Goal: Information Seeking & Learning: Learn about a topic

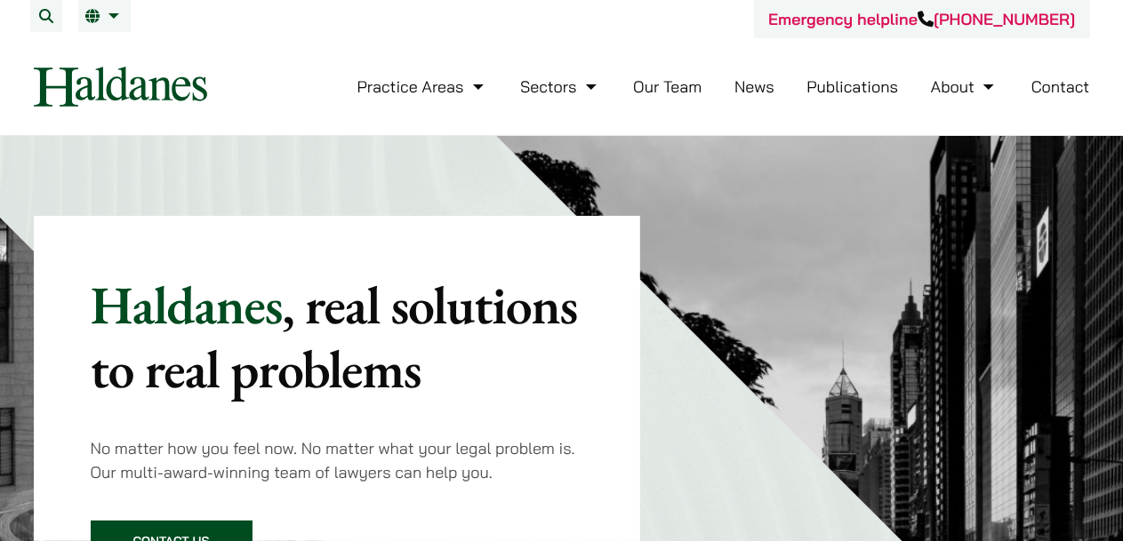
click at [0, 0] on button "Open menu" at bounding box center [0, 0] width 0 height 0
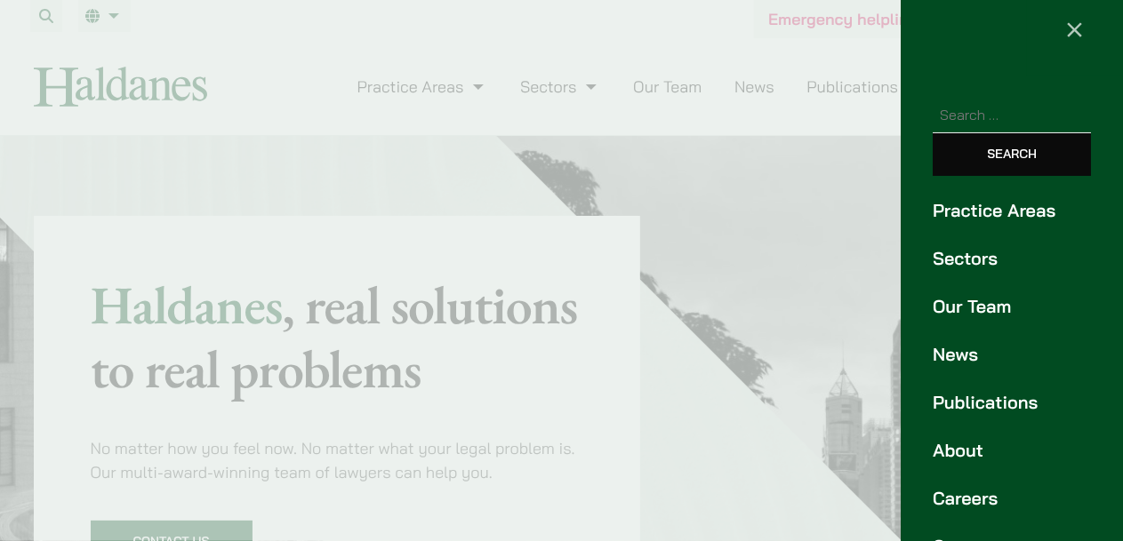
scroll to position [41, 0]
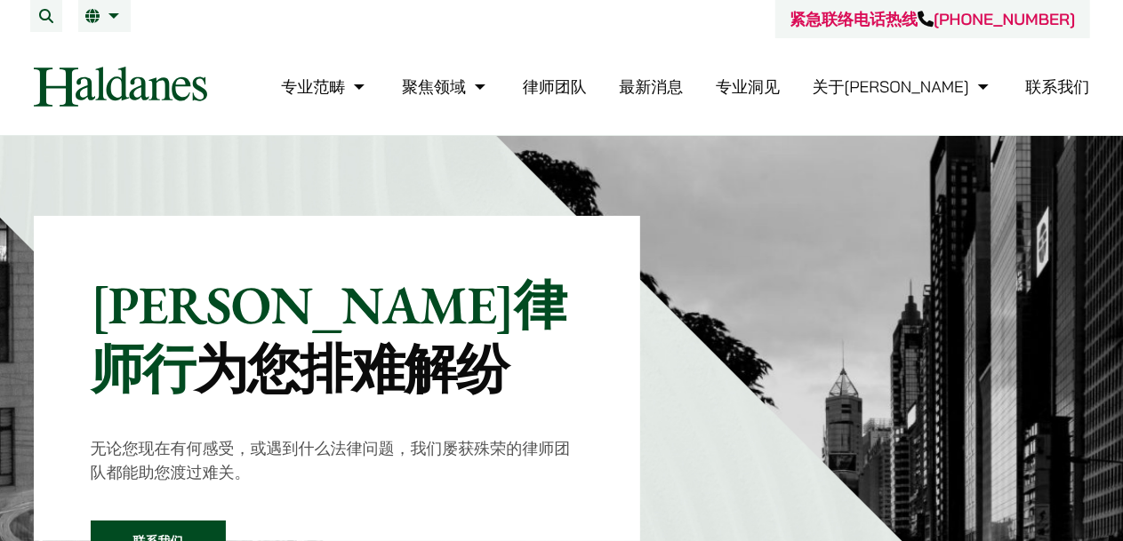
click at [762, 320] on img at bounding box center [872, 512] width 753 height 753
click at [0, 0] on button "Open menu" at bounding box center [0, 0] width 0 height 0
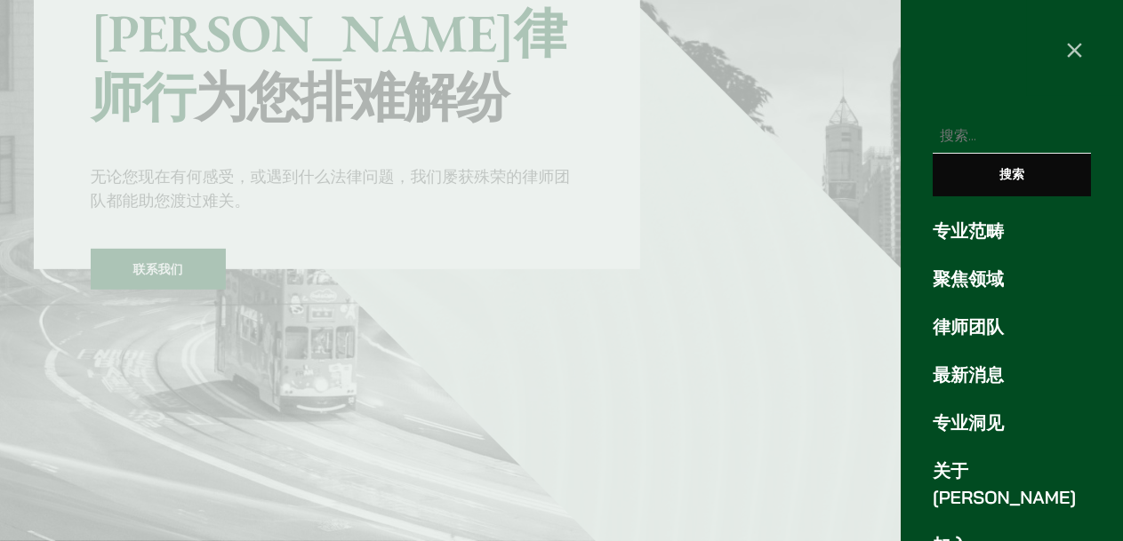
scroll to position [356, 0]
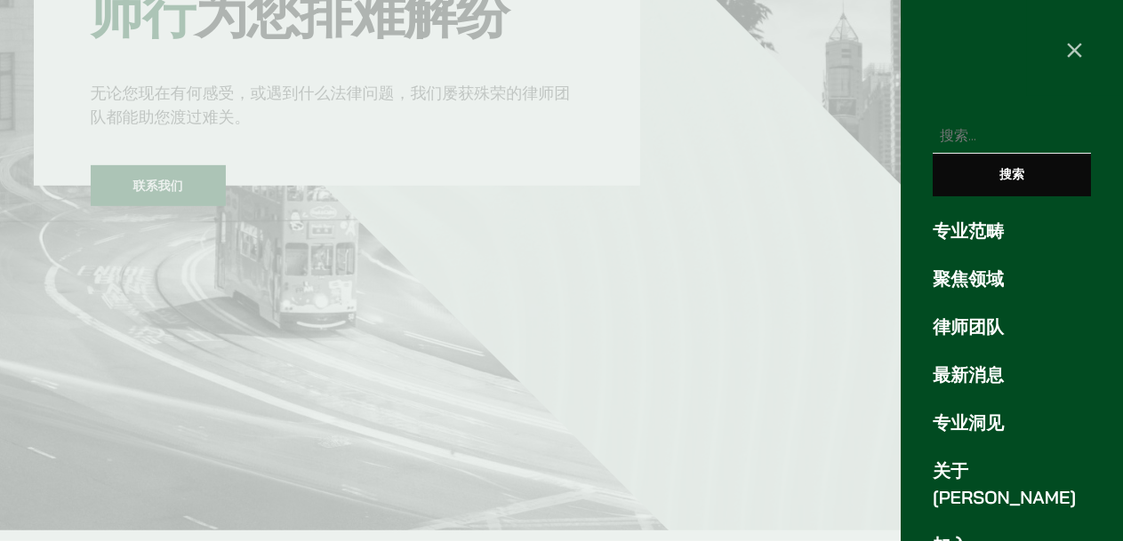
click at [968, 460] on font "关于何敦" at bounding box center [1004, 484] width 143 height 49
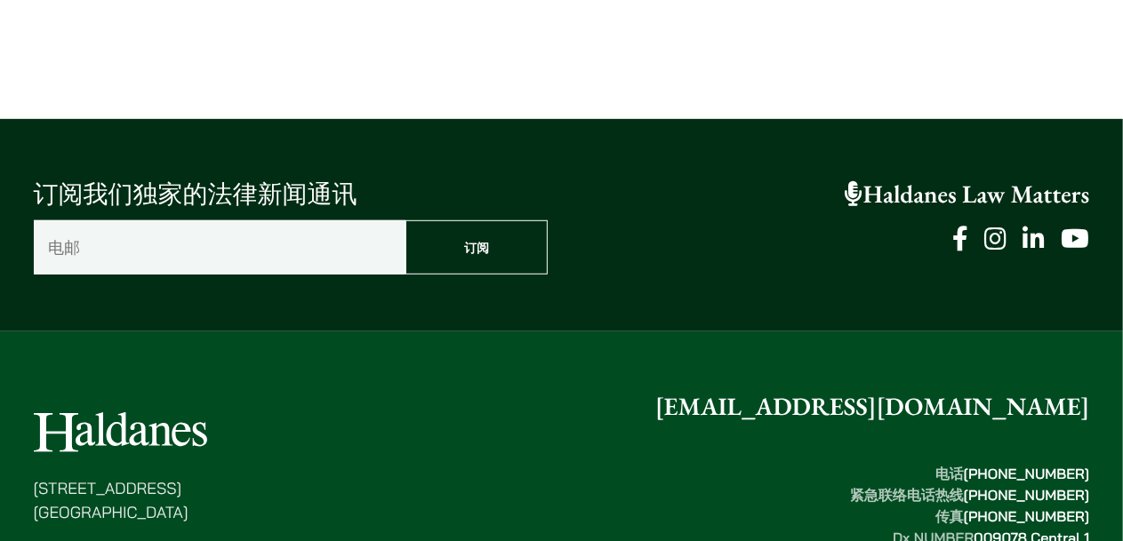
scroll to position [3933, 0]
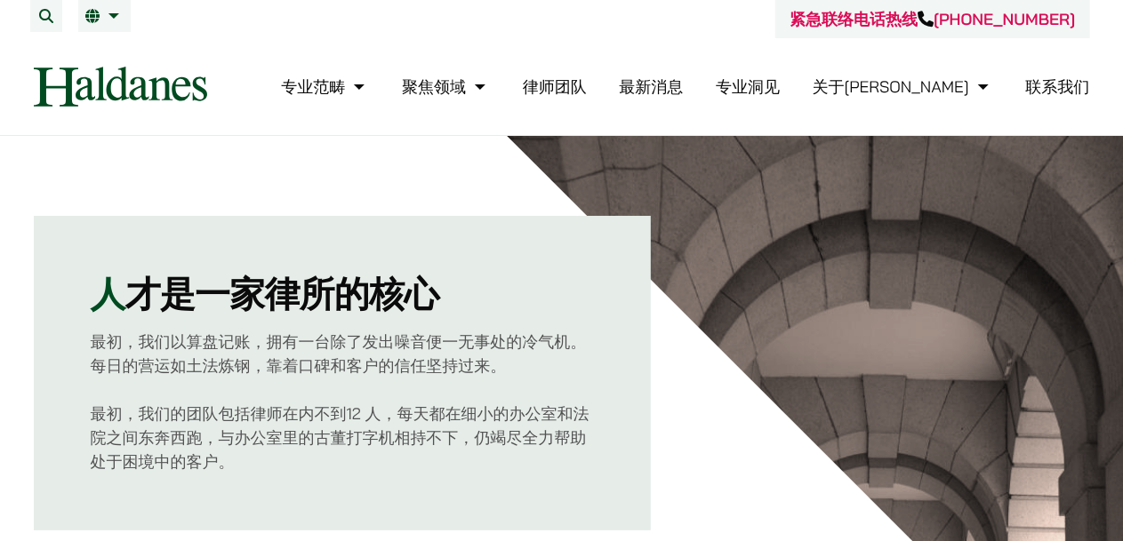
click at [654, 150] on div "人 才是一家律所的核心 最初，我们以算盘记账，拥有一台除了发出噪音便一无事处的冷气机。每日的营运如土法炼钢，靠着口碑和客户的信任坚持过来。 最初，我们的团队包…" at bounding box center [351, 333] width 634 height 395
click at [0, 0] on button "Open menu" at bounding box center [0, 0] width 0 height 0
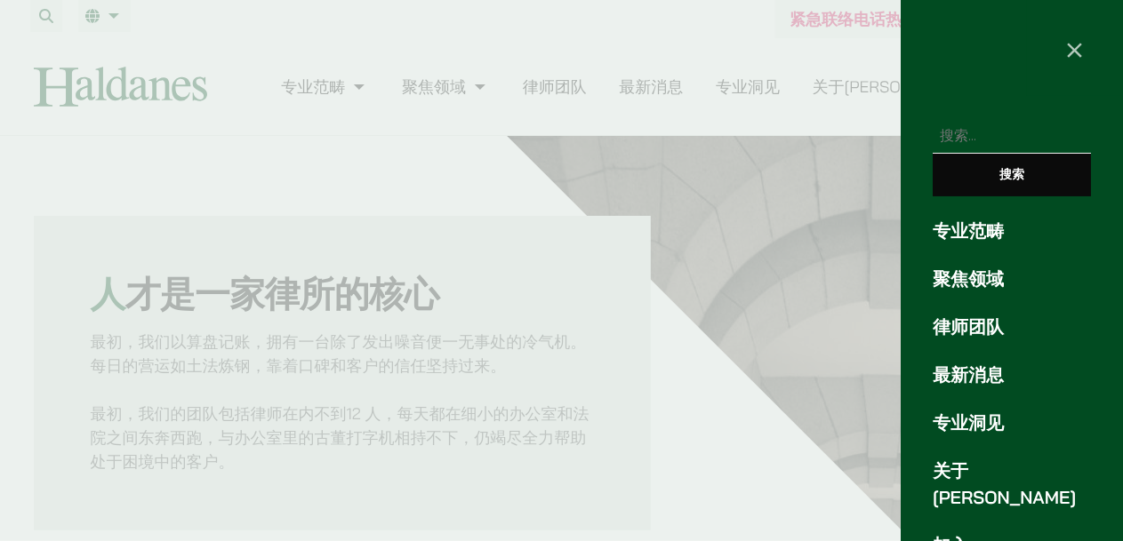
scroll to position [43, 0]
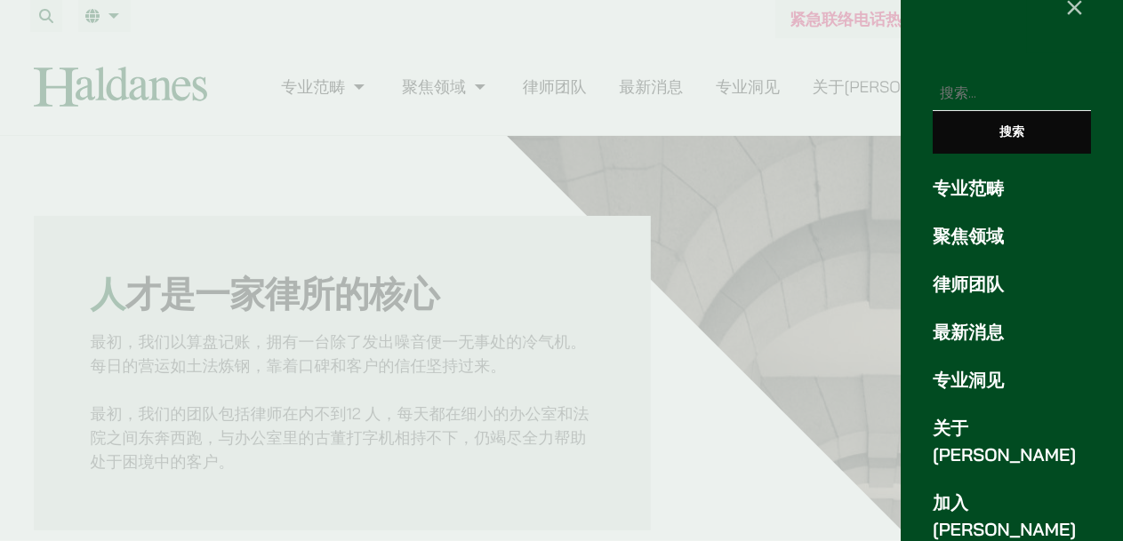
click at [749, 60] on div at bounding box center [561, 270] width 1123 height 541
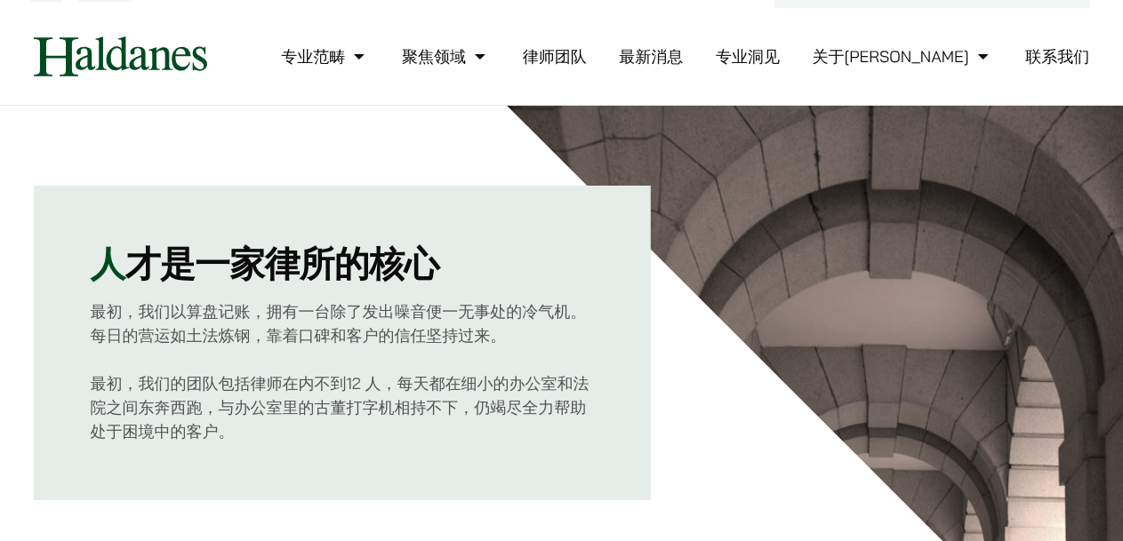
scroll to position [0, 0]
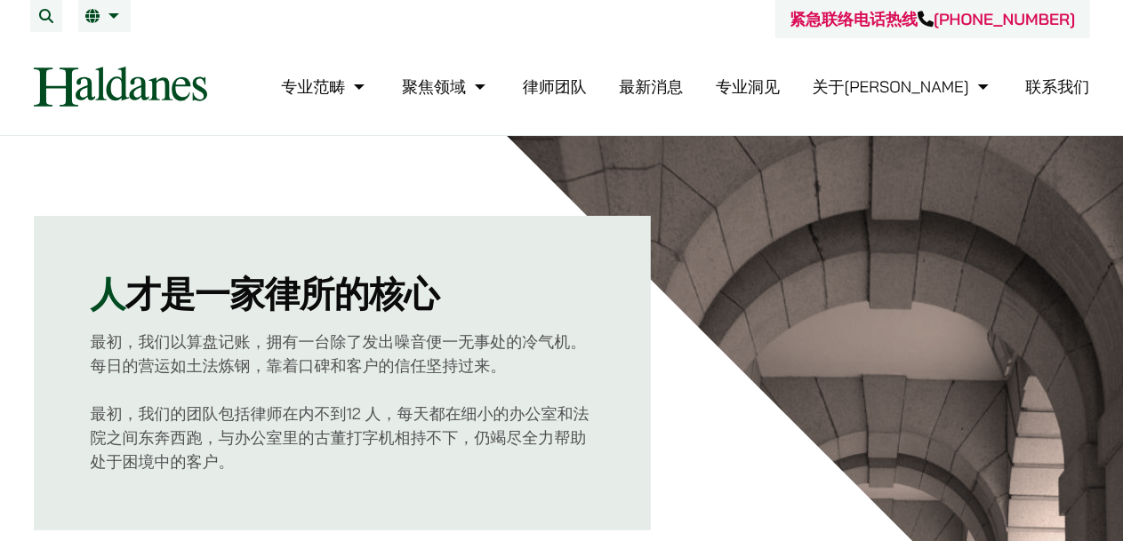
click at [0, 0] on button "Open menu" at bounding box center [0, 0] width 0 height 0
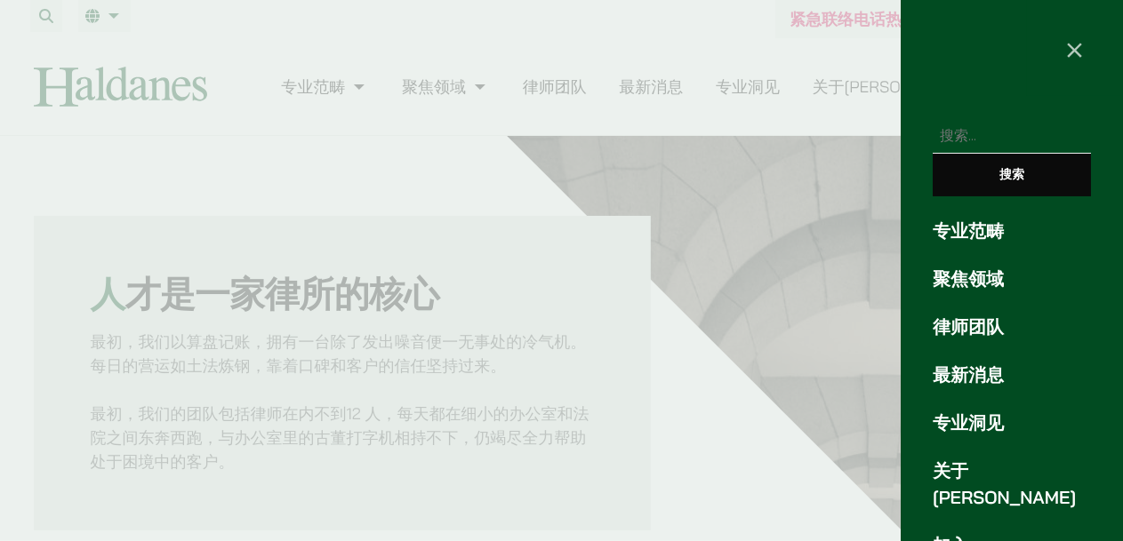
click at [981, 316] on font "律师团队" at bounding box center [968, 327] width 71 height 22
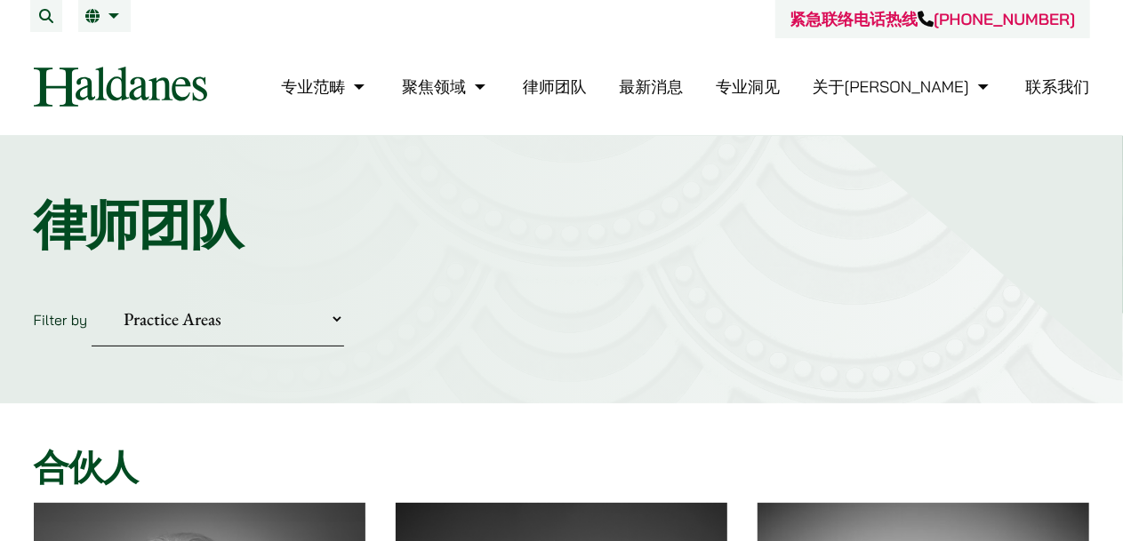
click at [1053, 72] on div "紧急联络电话热线 +852 9763 5524 专业范畴 反垄断和竞争法 民事诉讼及争议解决 公司及商业业务 刑事辩护 欺诈、资产追踪和追讨 知识产权 婚姻及…" at bounding box center [562, 67] width 1120 height 135
click at [344, 292] on select "Practice Areas 传媒、娱乐及体育事务 公司及商业业务 刑事辩护 反垄断和竞争法 婚姻及家事法 欺诈、资产追踪和追讨 民事诉讼及争议解决 物业及物…" at bounding box center [218, 319] width 252 height 54
click at [62, 32] on button "Search" at bounding box center [46, 16] width 32 height 32
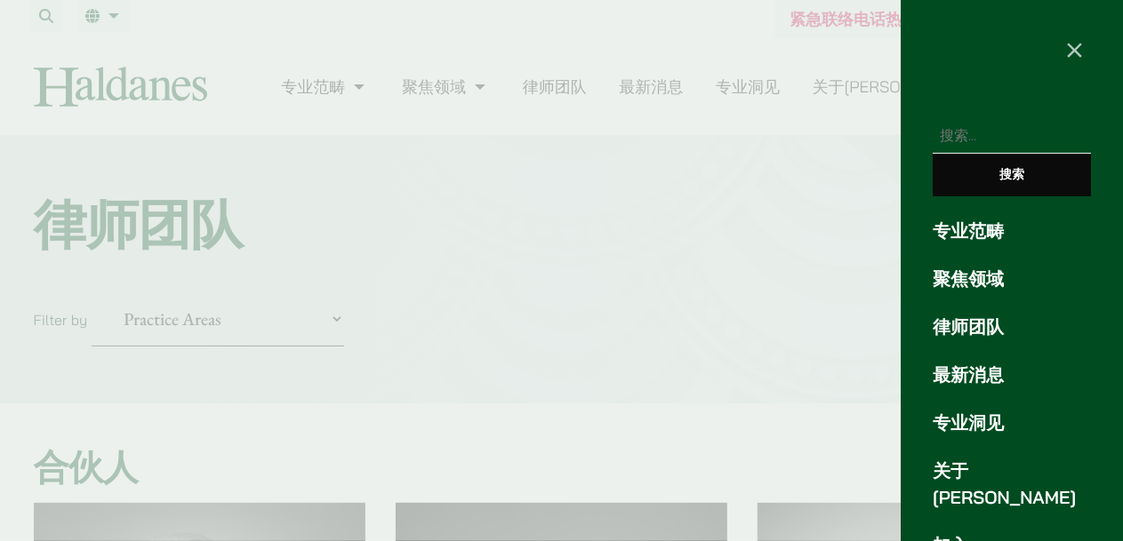
click at [981, 220] on font "专业范畴" at bounding box center [968, 231] width 71 height 22
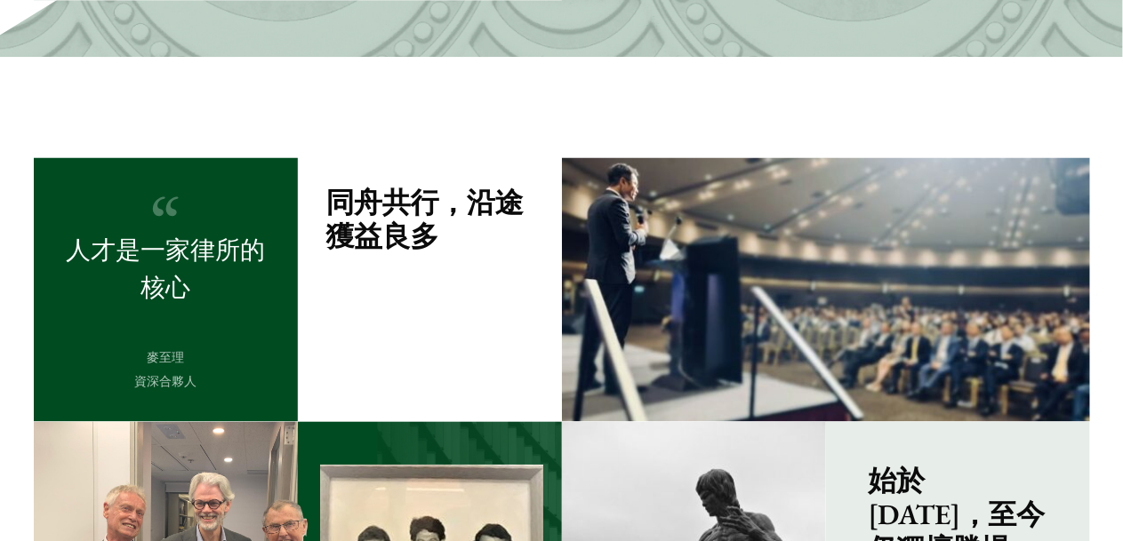
scroll to position [1615, 0]
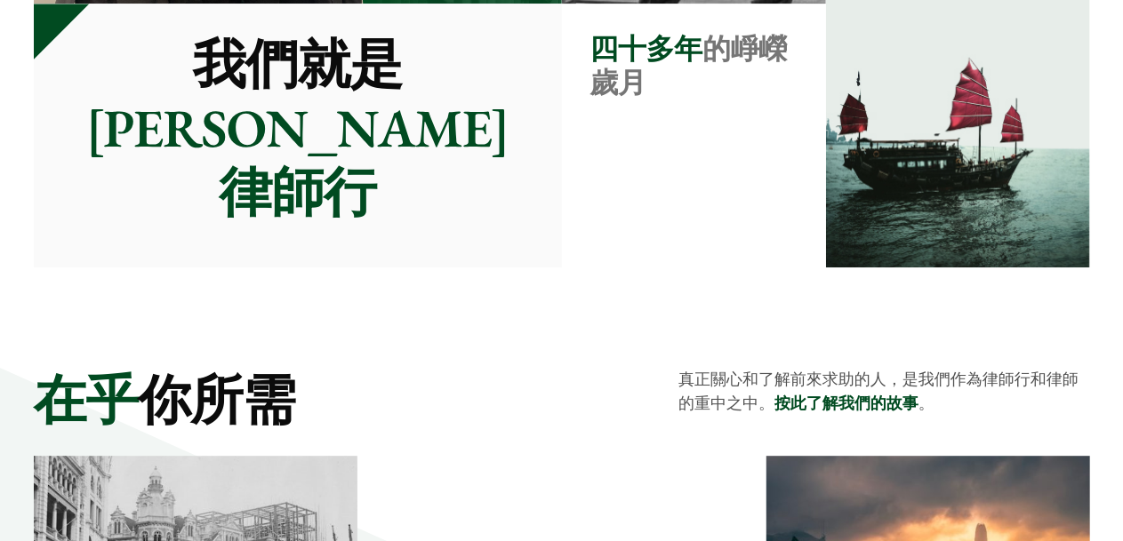
scroll to position [2311, 0]
